Goal: Navigation & Orientation: Go to known website

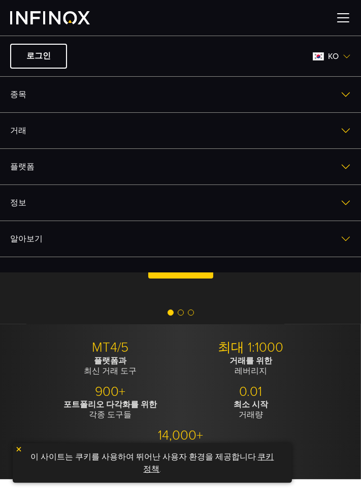
click at [38, 21] on img at bounding box center [50, 17] width 80 height 13
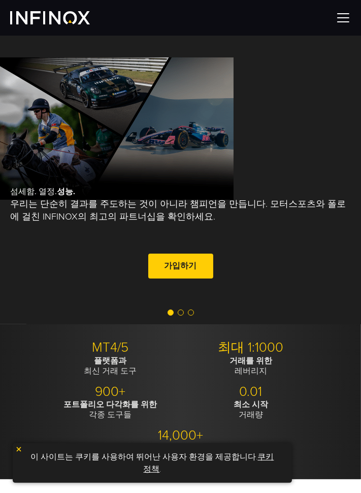
click at [53, 22] on img at bounding box center [50, 17] width 80 height 13
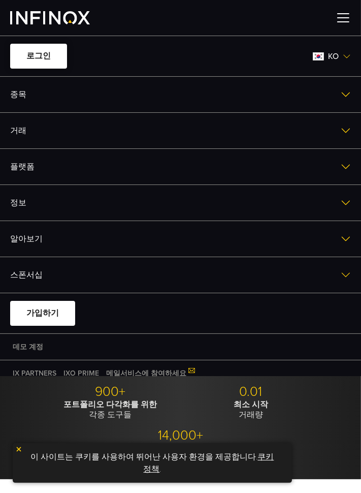
click at [38, 52] on link "로그인" at bounding box center [38, 56] width 57 height 25
